Goal: Task Accomplishment & Management: Complete application form

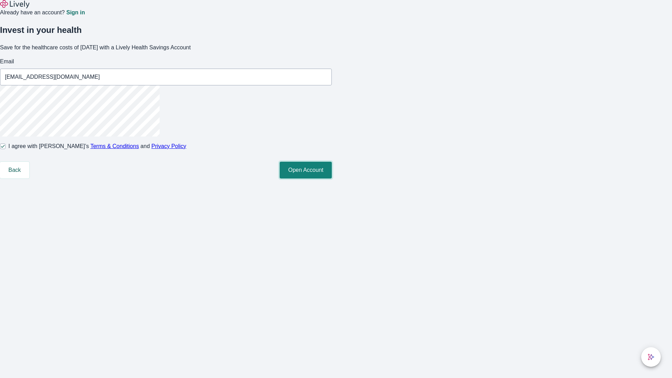
click at [332, 179] on button "Open Account" at bounding box center [306, 170] width 52 height 17
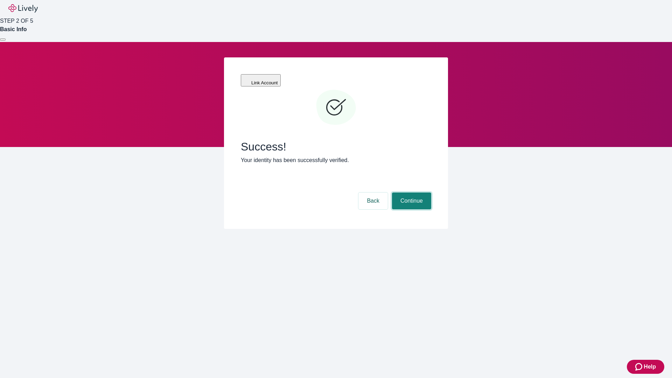
click at [411, 193] on button "Continue" at bounding box center [411, 201] width 39 height 17
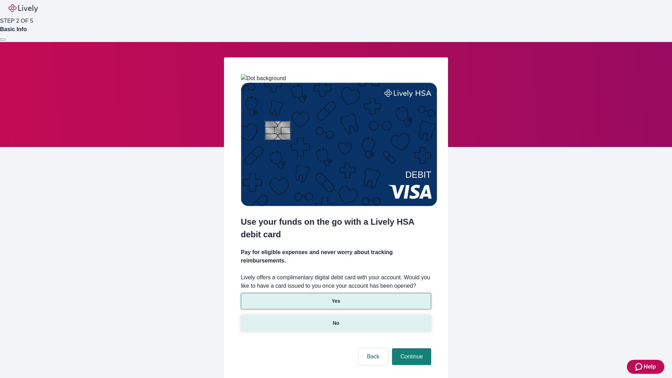
click at [336, 320] on p "No" at bounding box center [336, 323] width 7 height 7
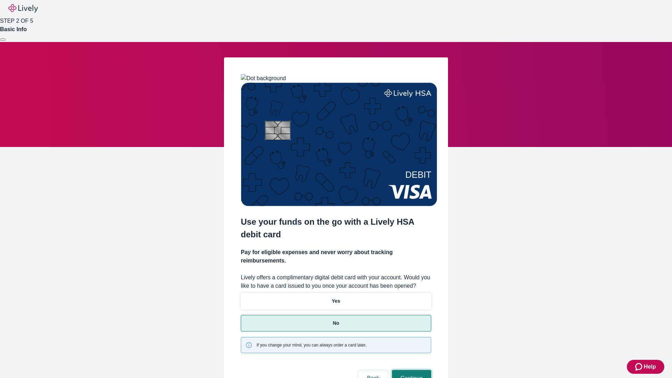
click at [411, 370] on button "Continue" at bounding box center [411, 378] width 39 height 17
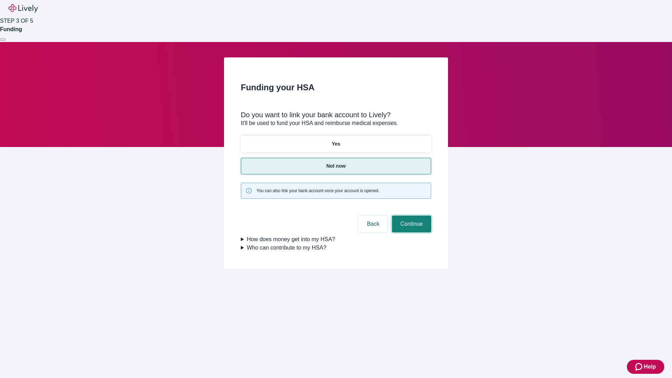
click at [411, 216] on button "Continue" at bounding box center [411, 224] width 39 height 17
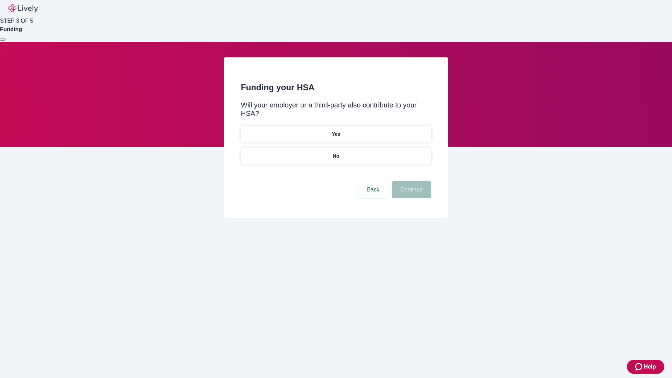
click at [336, 153] on p "No" at bounding box center [336, 156] width 7 height 7
click at [411, 181] on button "Continue" at bounding box center [411, 189] width 39 height 17
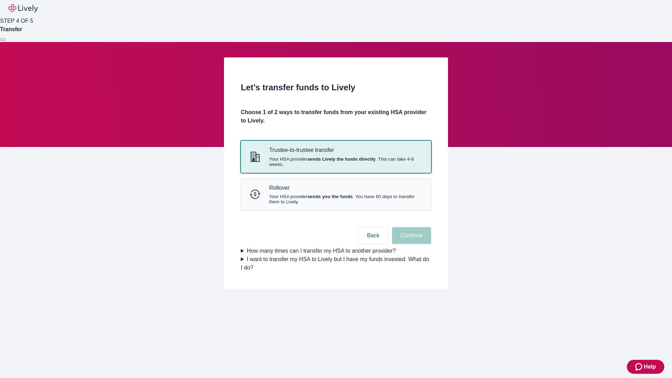
click at [336, 162] on strong "sends Lively the funds directly" at bounding box center [341, 159] width 68 height 5
click at [411, 244] on button "Continue" at bounding box center [411, 235] width 39 height 17
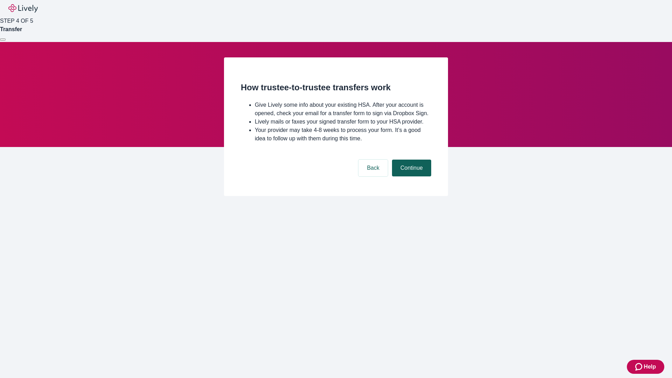
click at [411, 176] on button "Continue" at bounding box center [411, 168] width 39 height 17
